Goal: Information Seeking & Learning: Learn about a topic

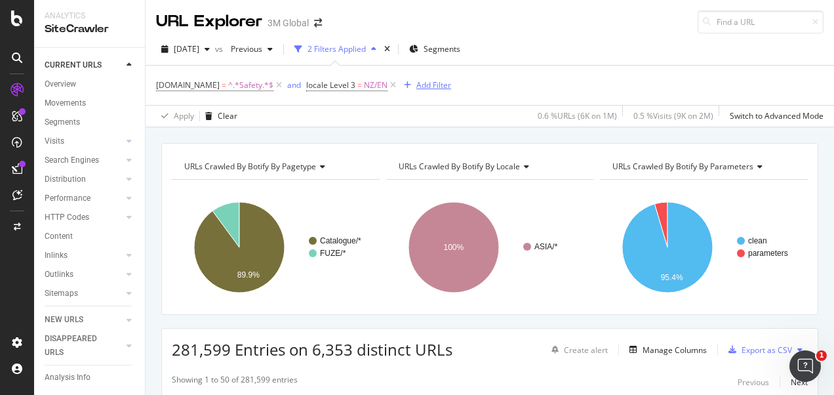
click at [404, 85] on icon "button" at bounding box center [407, 85] width 7 height 8
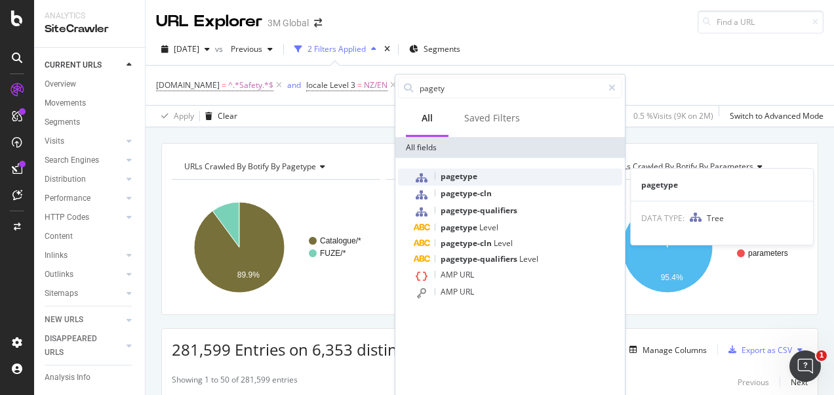
type input "pagety"
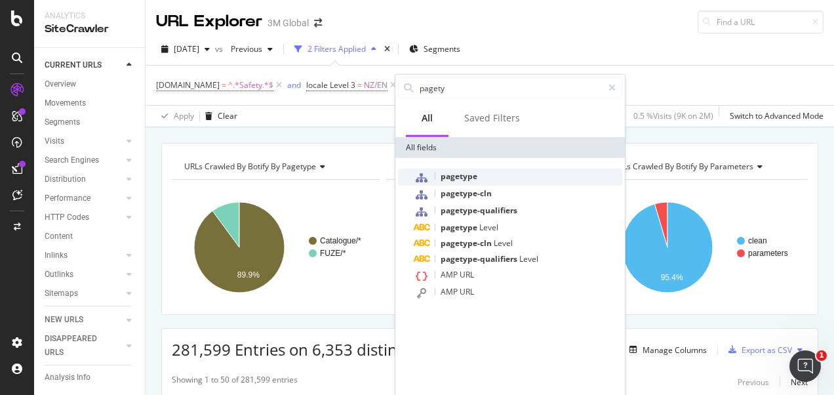
click at [460, 178] on span "pagetype" at bounding box center [459, 175] width 37 height 11
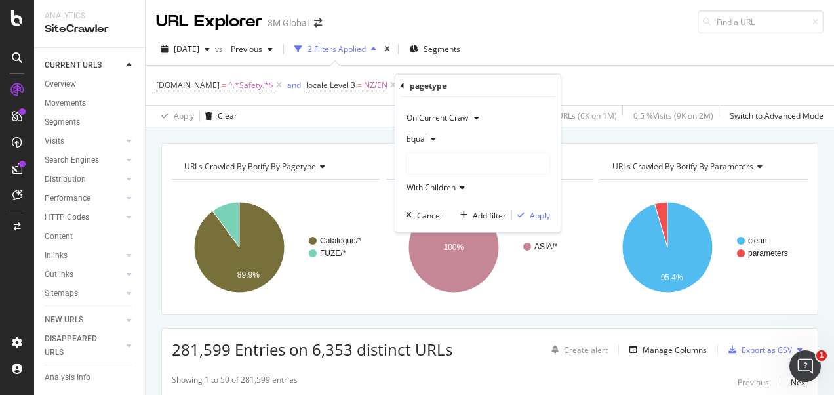
click at [465, 163] on div at bounding box center [477, 163] width 143 height 21
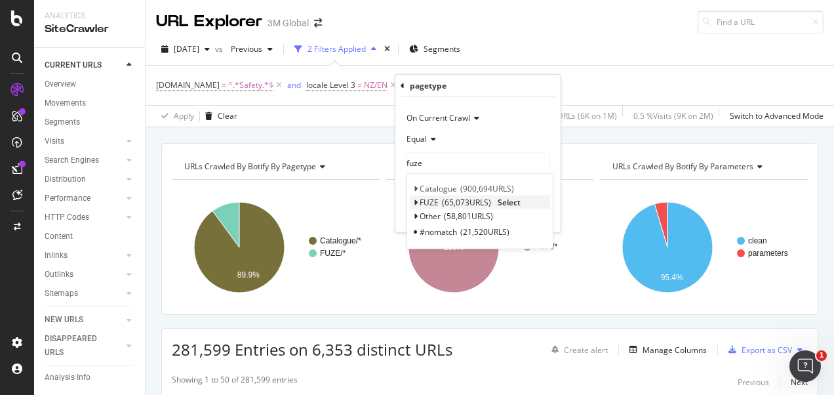
type input "fuze"
click at [435, 197] on span "FUZE" at bounding box center [429, 202] width 19 height 11
click at [513, 199] on span "Select" at bounding box center [509, 202] width 23 height 11
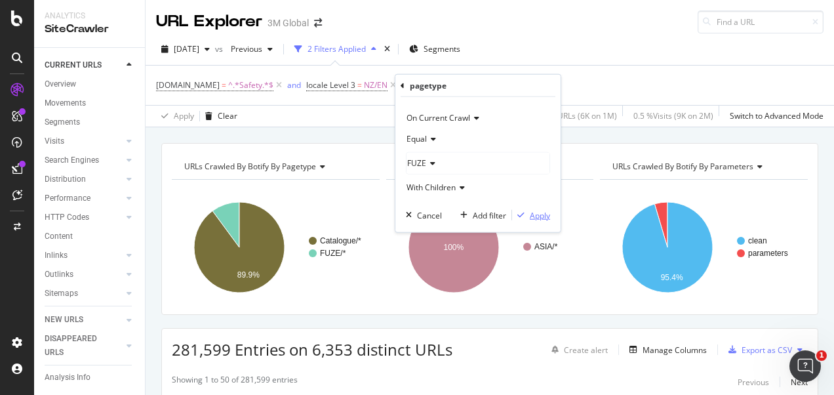
click at [538, 214] on div "Apply" at bounding box center [540, 214] width 20 height 11
